Goal: Task Accomplishment & Management: Manage account settings

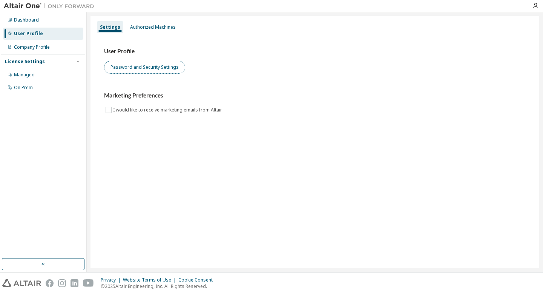
click at [149, 67] on button "Password and Security Settings" at bounding box center [144, 67] width 81 height 13
click at [24, 8] on img at bounding box center [51, 6] width 94 height 8
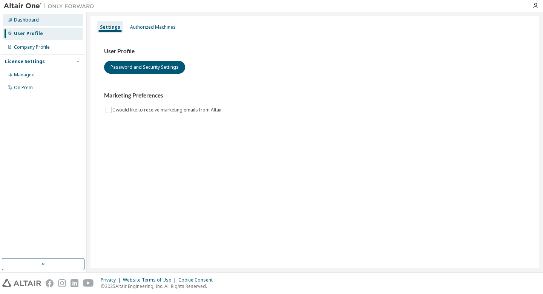
click at [23, 18] on div "Dashboard" at bounding box center [26, 20] width 25 height 6
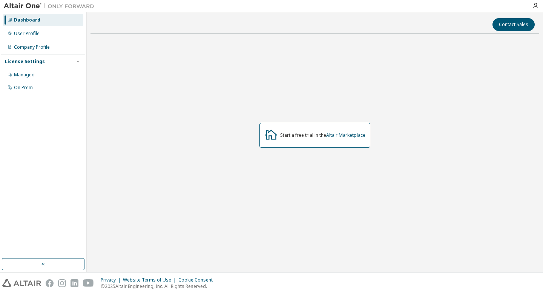
click at [29, 4] on img at bounding box center [51, 6] width 94 height 8
click at [46, 258] on button "button" at bounding box center [43, 264] width 83 height 12
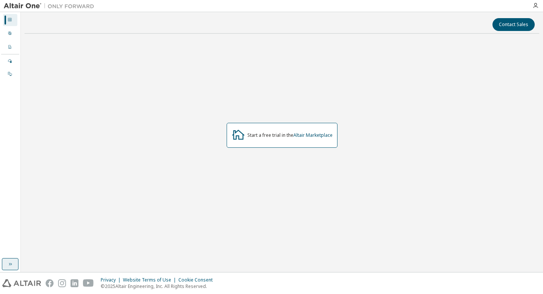
click at [11, 264] on icon "button" at bounding box center [10, 264] width 6 height 6
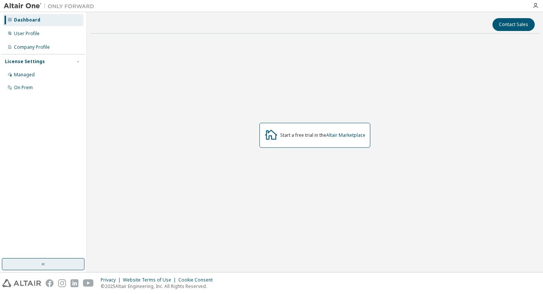
click at [33, 8] on img at bounding box center [51, 6] width 94 height 8
click at [28, 22] on div "Dashboard" at bounding box center [27, 20] width 26 height 6
click at [25, 34] on div "User Profile" at bounding box center [27, 34] width 26 height 6
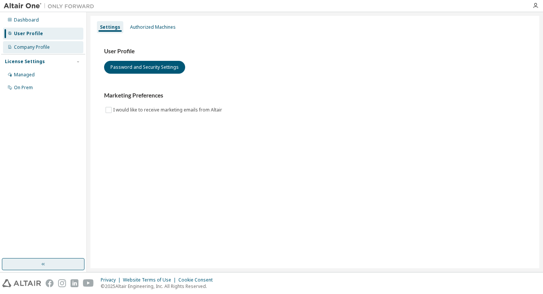
click at [49, 50] on div "Company Profile" at bounding box center [32, 47] width 36 height 6
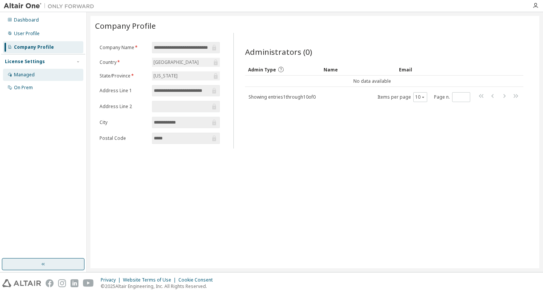
click at [36, 73] on div "Managed" at bounding box center [43, 75] width 80 height 12
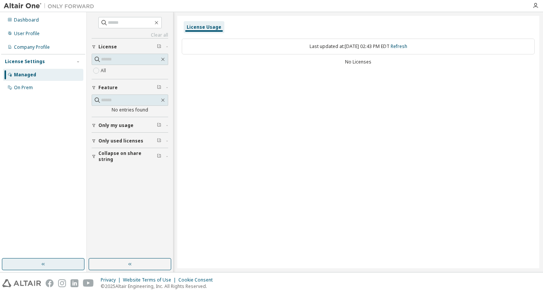
click at [359, 62] on div "No Licenses" at bounding box center [358, 62] width 353 height 6
click at [130, 122] on span "Only my usage" at bounding box center [115, 125] width 35 height 6
click at [120, 162] on span "Only used licenses" at bounding box center [120, 163] width 45 height 6
click at [534, 5] on icon "button" at bounding box center [536, 6] width 6 height 6
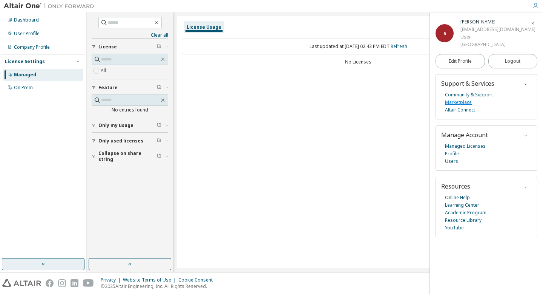
click at [465, 103] on link "Marketplace" at bounding box center [458, 102] width 27 height 8
click at [37, 75] on div "Managed" at bounding box center [43, 75] width 80 height 12
click at [135, 61] on input "text" at bounding box center [130, 59] width 58 height 8
click at [161, 45] on icon "button" at bounding box center [159, 46] width 5 height 5
click at [125, 47] on div "License" at bounding box center [132, 47] width 68 height 6
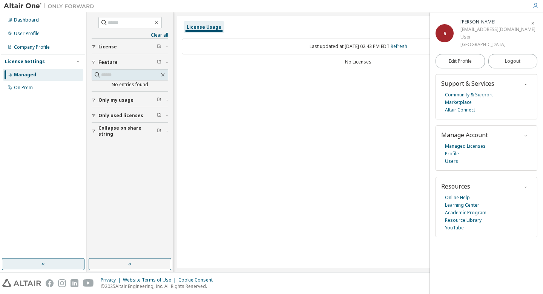
click at [98, 45] on div "button" at bounding box center [95, 47] width 7 height 5
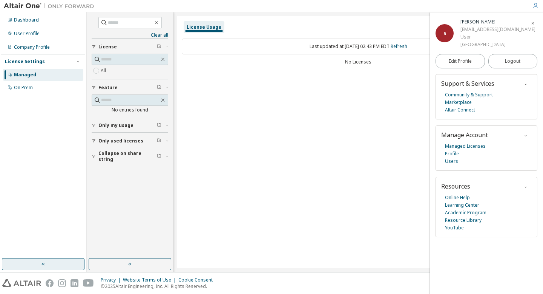
click at [116, 125] on span "Only my usage" at bounding box center [115, 125] width 35 height 6
click at [112, 161] on span "Only used licenses" at bounding box center [120, 163] width 45 height 6
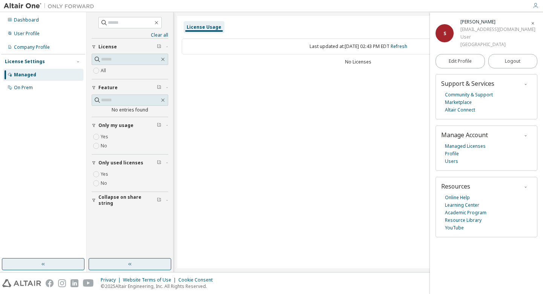
click at [131, 263] on icon "button" at bounding box center [130, 264] width 6 height 6
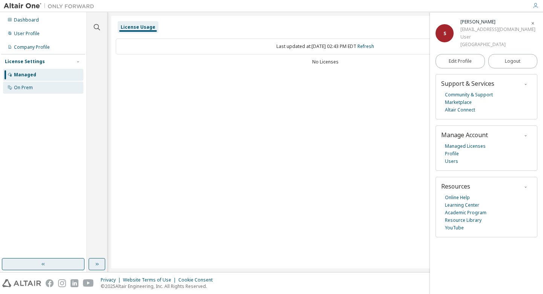
click at [29, 84] on div "On Prem" at bounding box center [43, 88] width 80 height 12
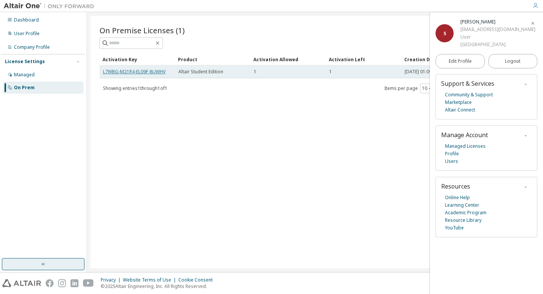
click at [154, 69] on link "L7WBG-M21R4-EL09F-8UWHV" at bounding box center [134, 71] width 63 height 6
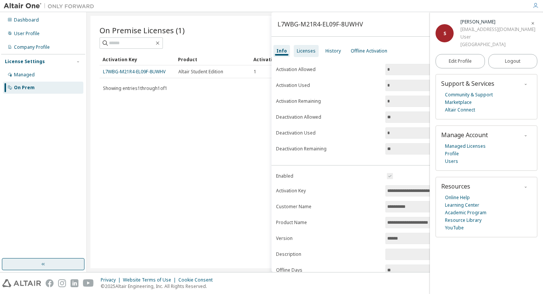
click at [309, 51] on div "Licenses" at bounding box center [306, 51] width 19 height 6
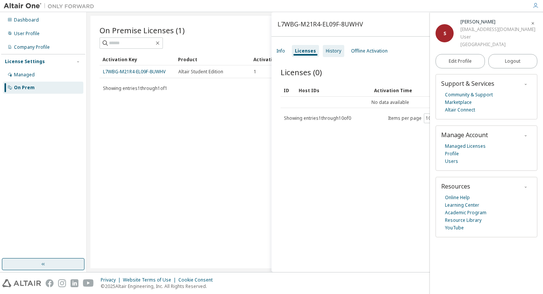
click at [334, 52] on div "History" at bounding box center [333, 51] width 15 height 6
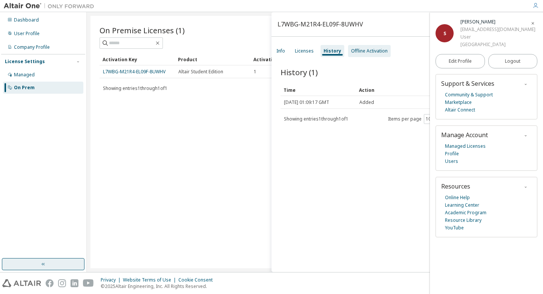
click at [363, 47] on div "Offline Activation" at bounding box center [369, 51] width 43 height 12
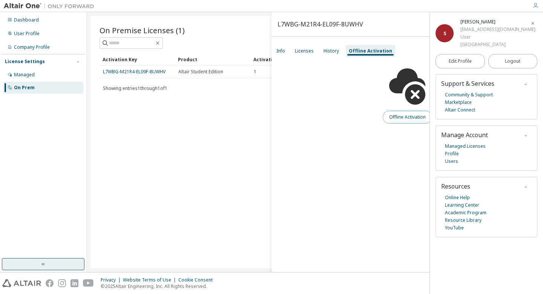
click at [411, 120] on button "Offline Activation" at bounding box center [407, 117] width 49 height 13
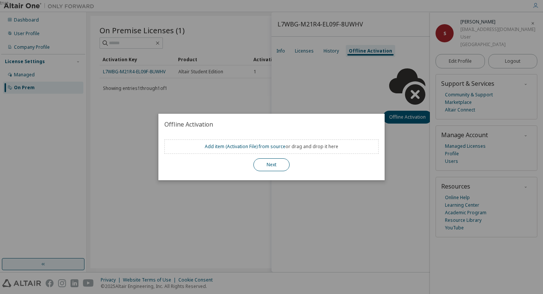
click at [266, 165] on button "Next" at bounding box center [272, 164] width 36 height 13
click at [225, 148] on link "Add item ( Activation File ) from source" at bounding box center [245, 146] width 81 height 6
click at [281, 166] on button "Next" at bounding box center [272, 164] width 36 height 13
click at [315, 88] on div "true" at bounding box center [271, 147] width 543 height 294
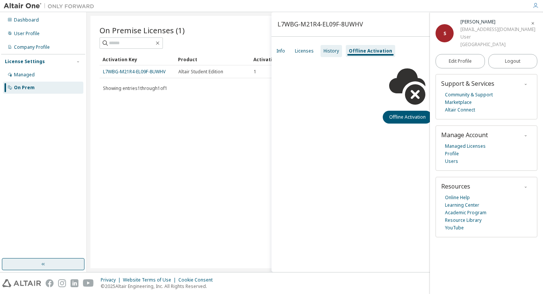
click at [331, 48] on div "History" at bounding box center [331, 51] width 15 height 6
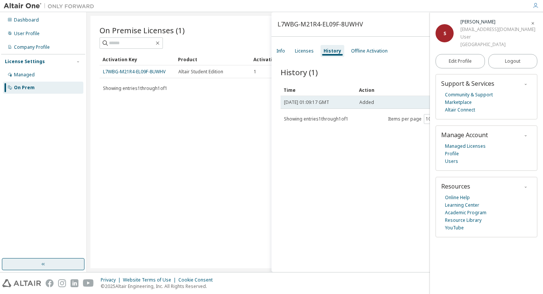
click at [328, 102] on span "Fri, 10 Oct 2025 01:09:17 GMT" at bounding box center [306, 102] width 45 height 6
click at [305, 48] on div "Licenses" at bounding box center [304, 51] width 19 height 6
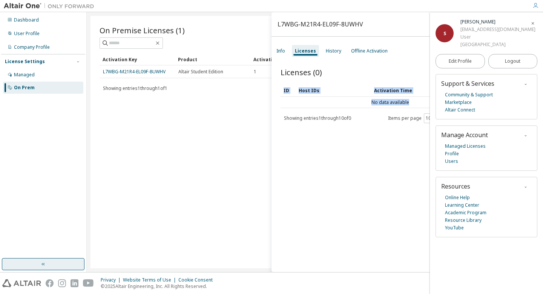
drag, startPoint x: 352, startPoint y: 106, endPoint x: 278, endPoint y: 106, distance: 74.0
click at [278, 106] on div "Licenses (0) Clear Load Save Save As Field Operator Value Select filter Select …" at bounding box center [408, 171] width 272 height 226
click at [279, 53] on div "Info" at bounding box center [281, 51] width 9 height 6
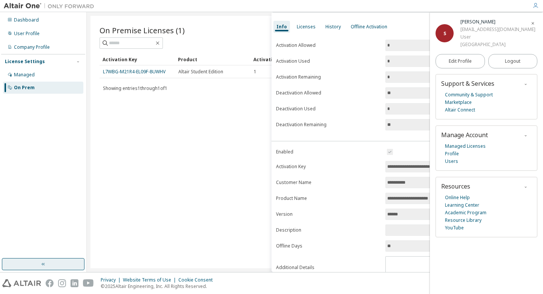
scroll to position [54, 0]
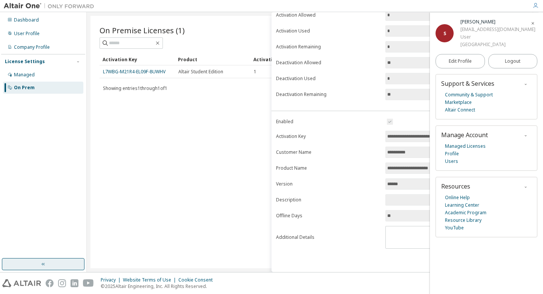
click at [420, 136] on input "**********" at bounding box center [459, 136] width 142 height 8
click at [533, 23] on icon "button" at bounding box center [533, 23] width 5 height 5
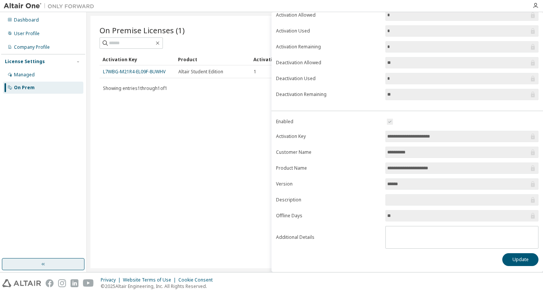
drag, startPoint x: 500, startPoint y: 135, endPoint x: 374, endPoint y: 215, distance: 149.4
click at [374, 215] on form "**********" at bounding box center [407, 182] width 263 height 131
drag, startPoint x: 450, startPoint y: 214, endPoint x: 374, endPoint y: 54, distance: 176.4
click at [374, 54] on div "**********" at bounding box center [408, 137] width 272 height 268
click at [524, 262] on button "Update" at bounding box center [521, 259] width 36 height 13
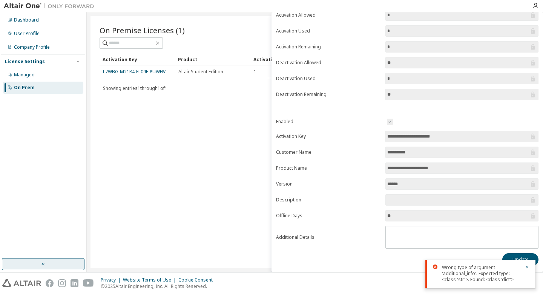
scroll to position [0, 0]
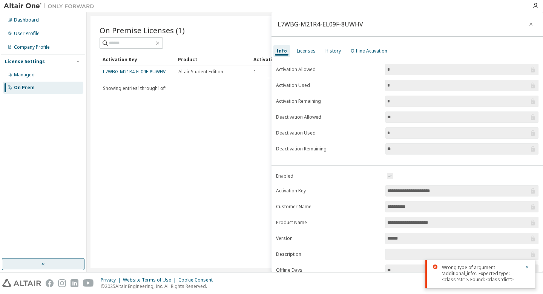
drag, startPoint x: 385, startPoint y: 69, endPoint x: 418, endPoint y: 160, distance: 96.7
click at [419, 160] on div "**********" at bounding box center [408, 192] width 272 height 268
click at [277, 66] on form "Activation Allowed * Activation Used * Activation Remaining * Deactivation Allo…" at bounding box center [407, 109] width 263 height 91
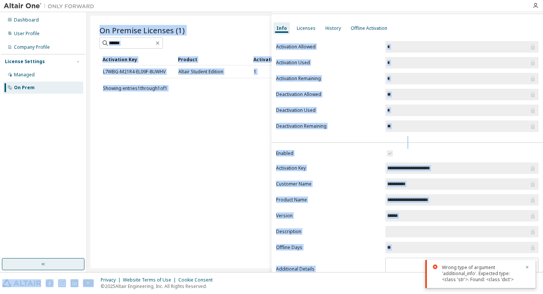
scroll to position [54, 0]
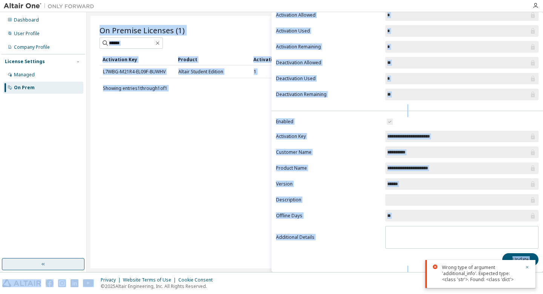
drag, startPoint x: 275, startPoint y: 69, endPoint x: 401, endPoint y: 274, distance: 240.3
click at [401, 274] on div "**********" at bounding box center [271, 147] width 543 height 294
copy div "Activation Allowed Activation Used Activation Remaining Deactivation Allowed De…"
